Goal: Register for event/course

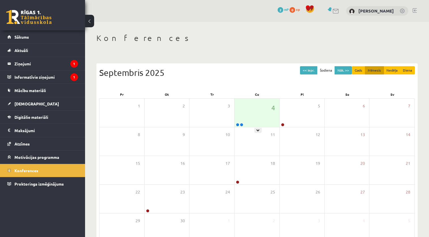
scroll to position [34, 0]
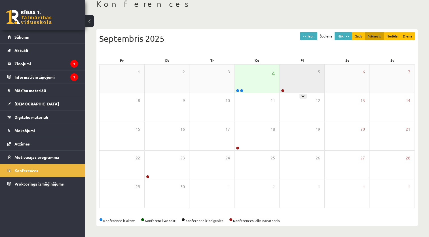
click at [295, 80] on div "5" at bounding box center [302, 78] width 45 height 28
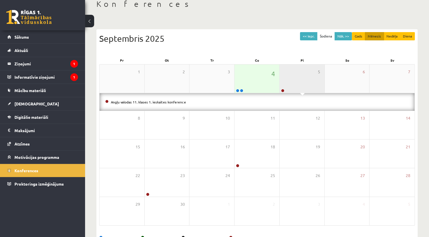
click at [300, 76] on div "5" at bounding box center [302, 78] width 45 height 28
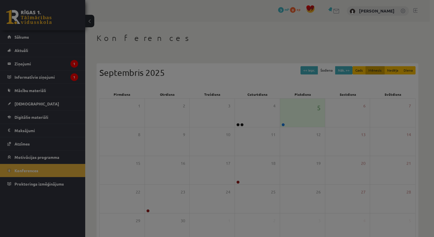
scroll to position [34, 0]
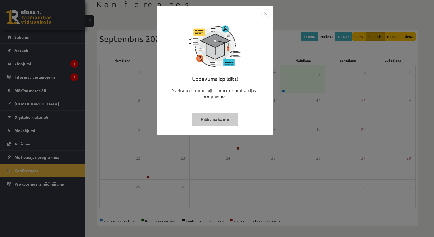
click at [264, 14] on img "Close" at bounding box center [265, 13] width 9 height 9
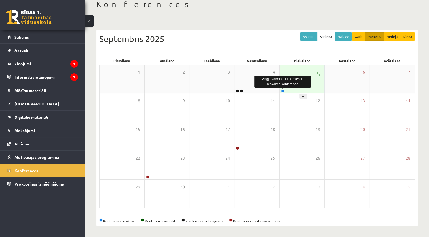
click at [282, 91] on link at bounding box center [282, 90] width 3 height 3
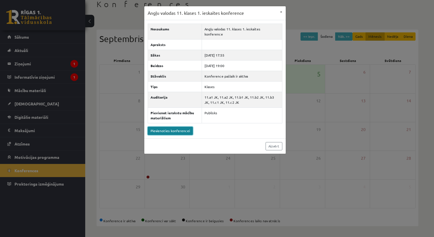
click at [175, 127] on link "Pievienoties konferencei" at bounding box center [170, 131] width 45 height 8
